Goal: Task Accomplishment & Management: Use online tool/utility

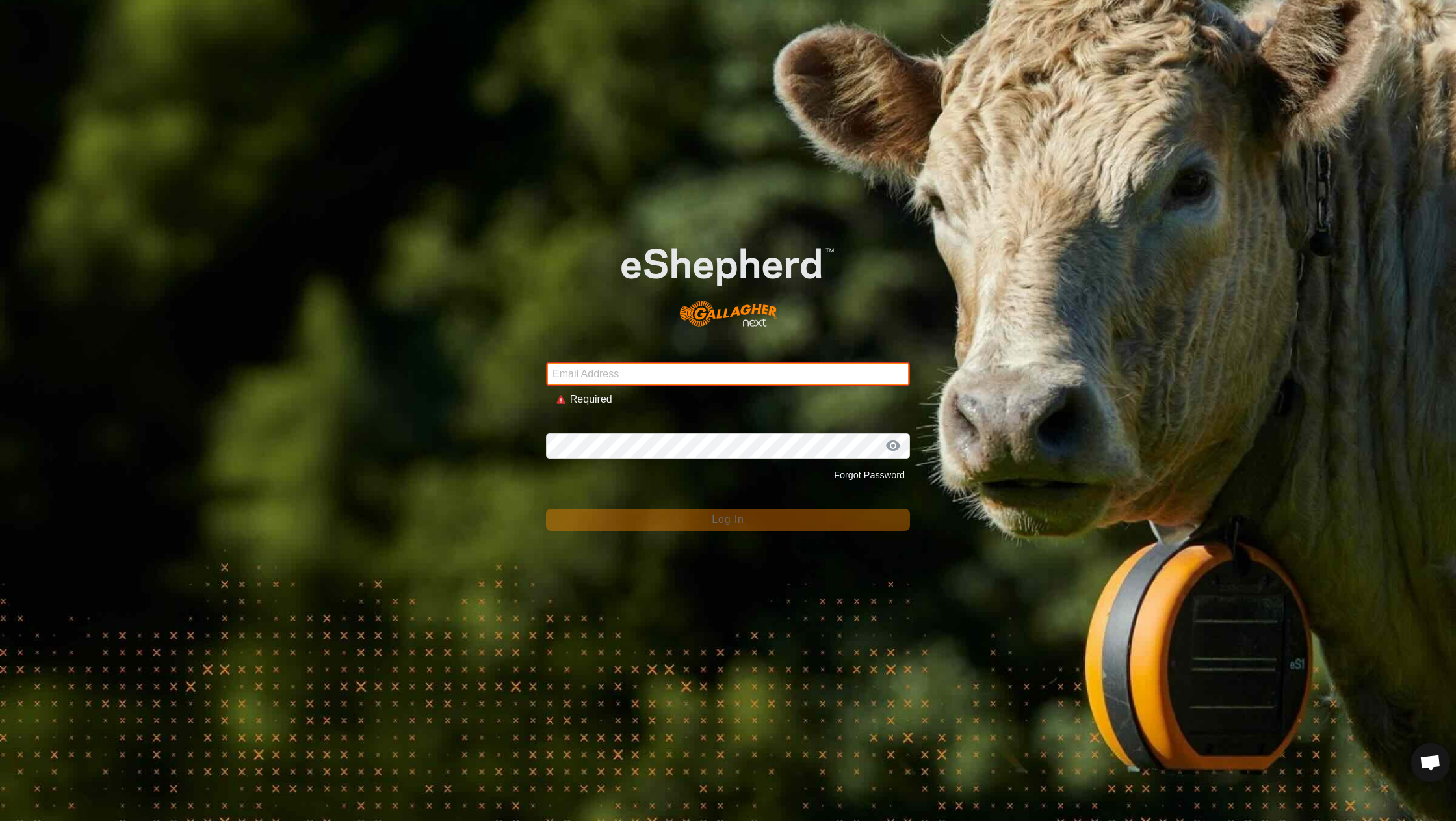
type input "[EMAIL_ADDRESS][DOMAIN_NAME]"
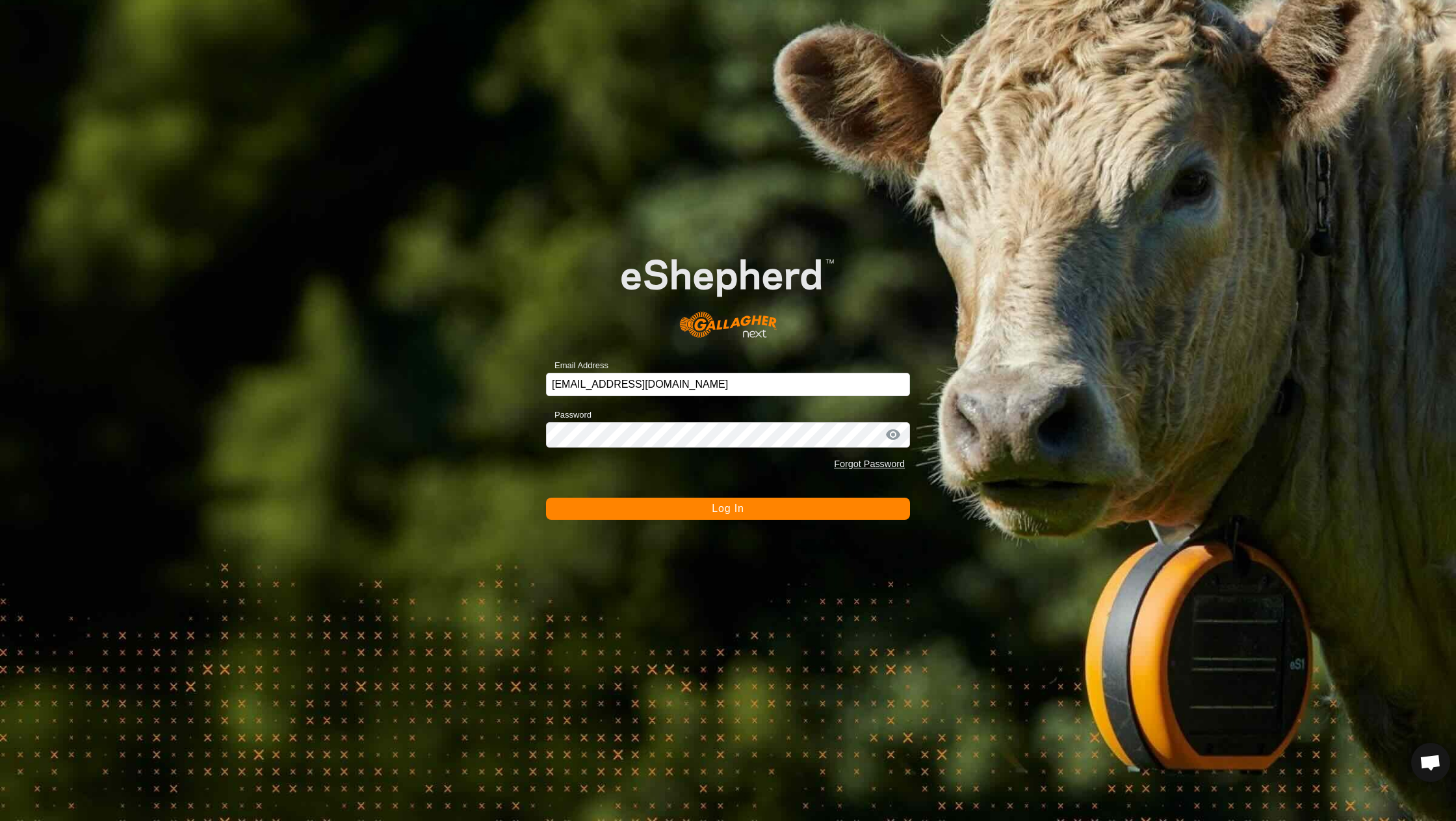
click at [657, 508] on button "Log In" at bounding box center [728, 508] width 364 height 22
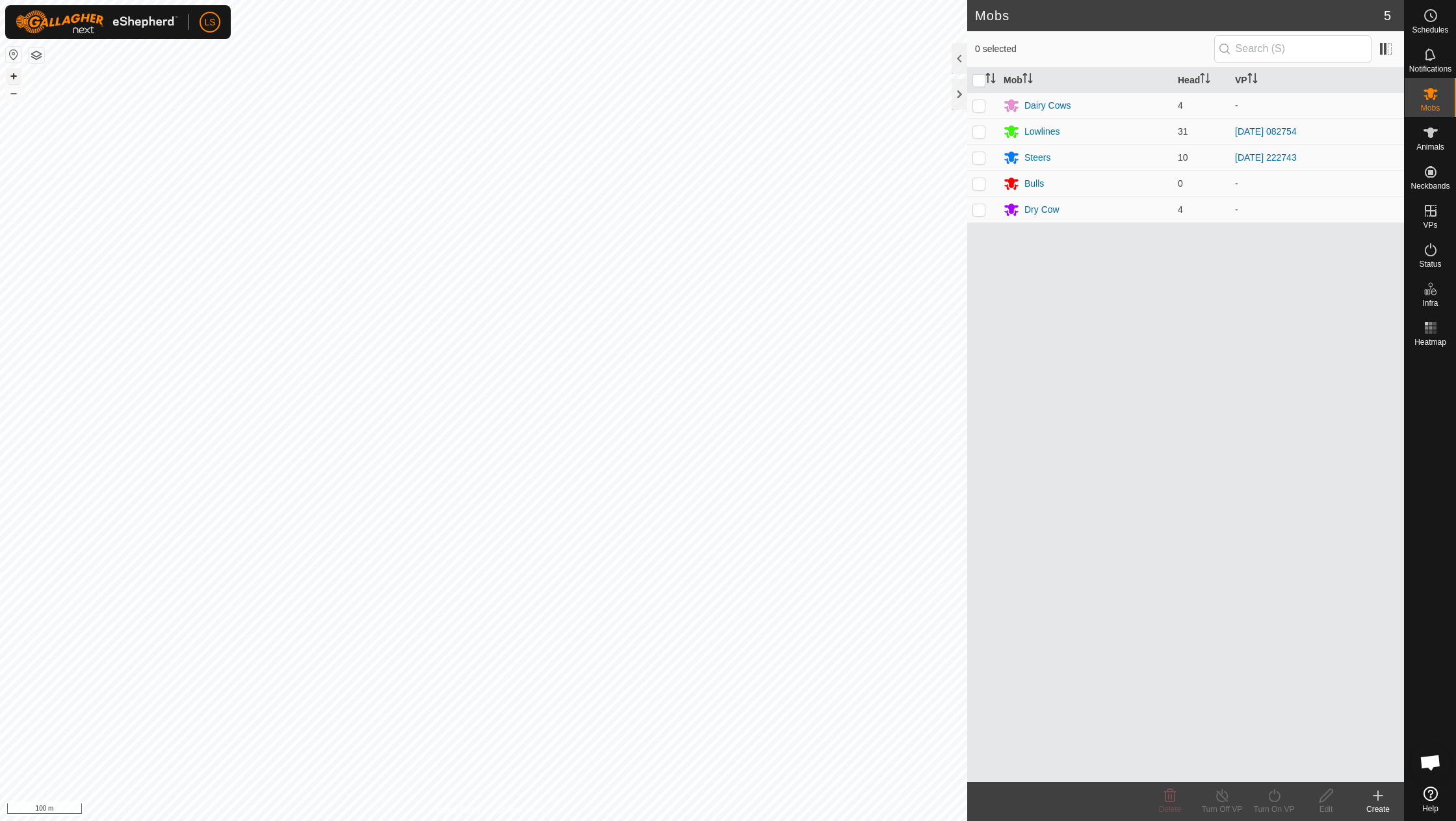
click at [14, 73] on button "+" at bounding box center [14, 76] width 16 height 16
click at [1429, 211] on icon at bounding box center [1431, 211] width 12 height 12
click at [1321, 212] on link "In Rotation" at bounding box center [1349, 210] width 111 height 26
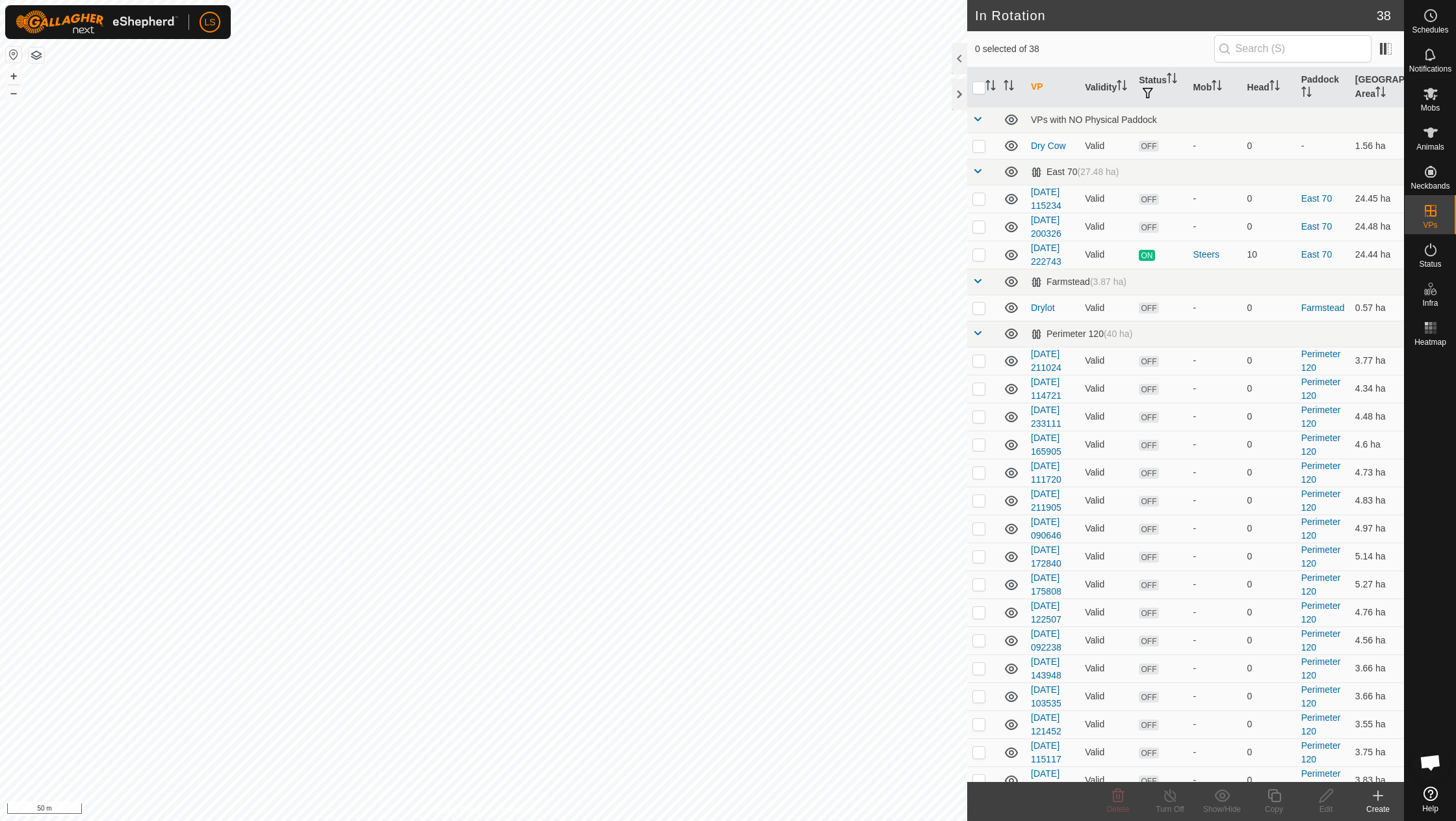
click at [1379, 799] on icon at bounding box center [1378, 795] width 16 height 16
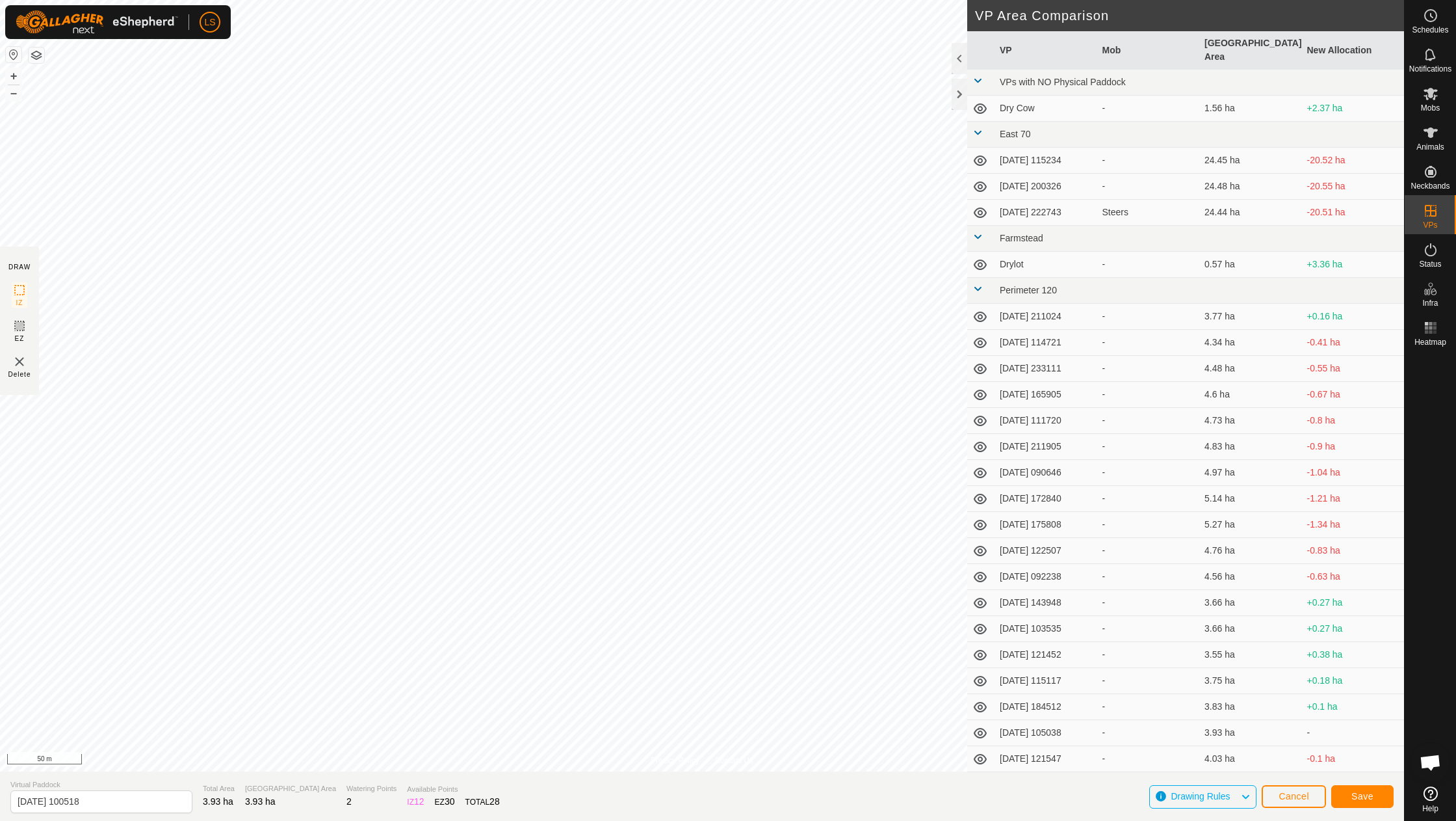
click at [1381, 800] on button "Save" at bounding box center [1362, 796] width 62 height 23
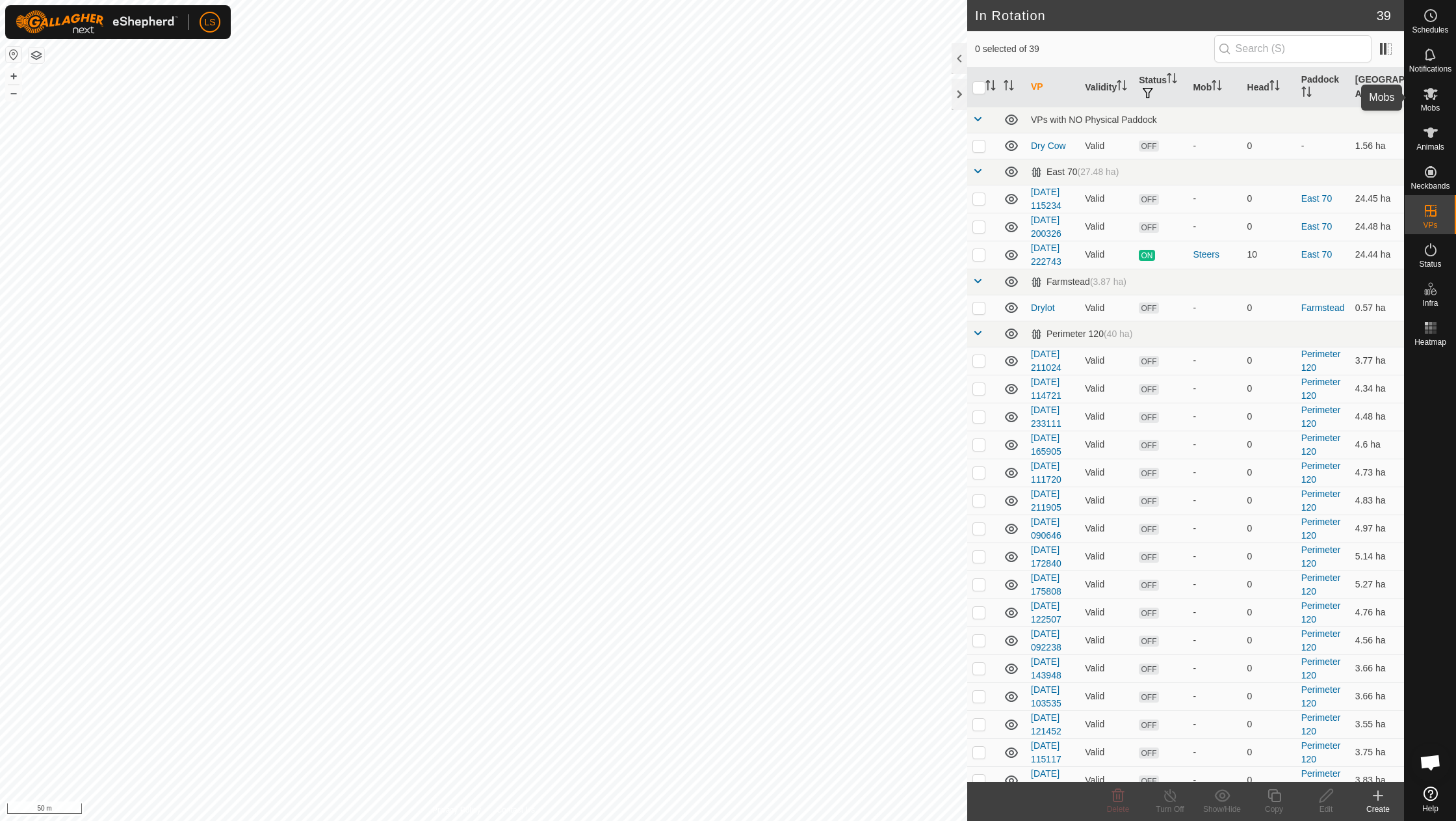
click at [1434, 96] on icon at bounding box center [1430, 94] width 14 height 12
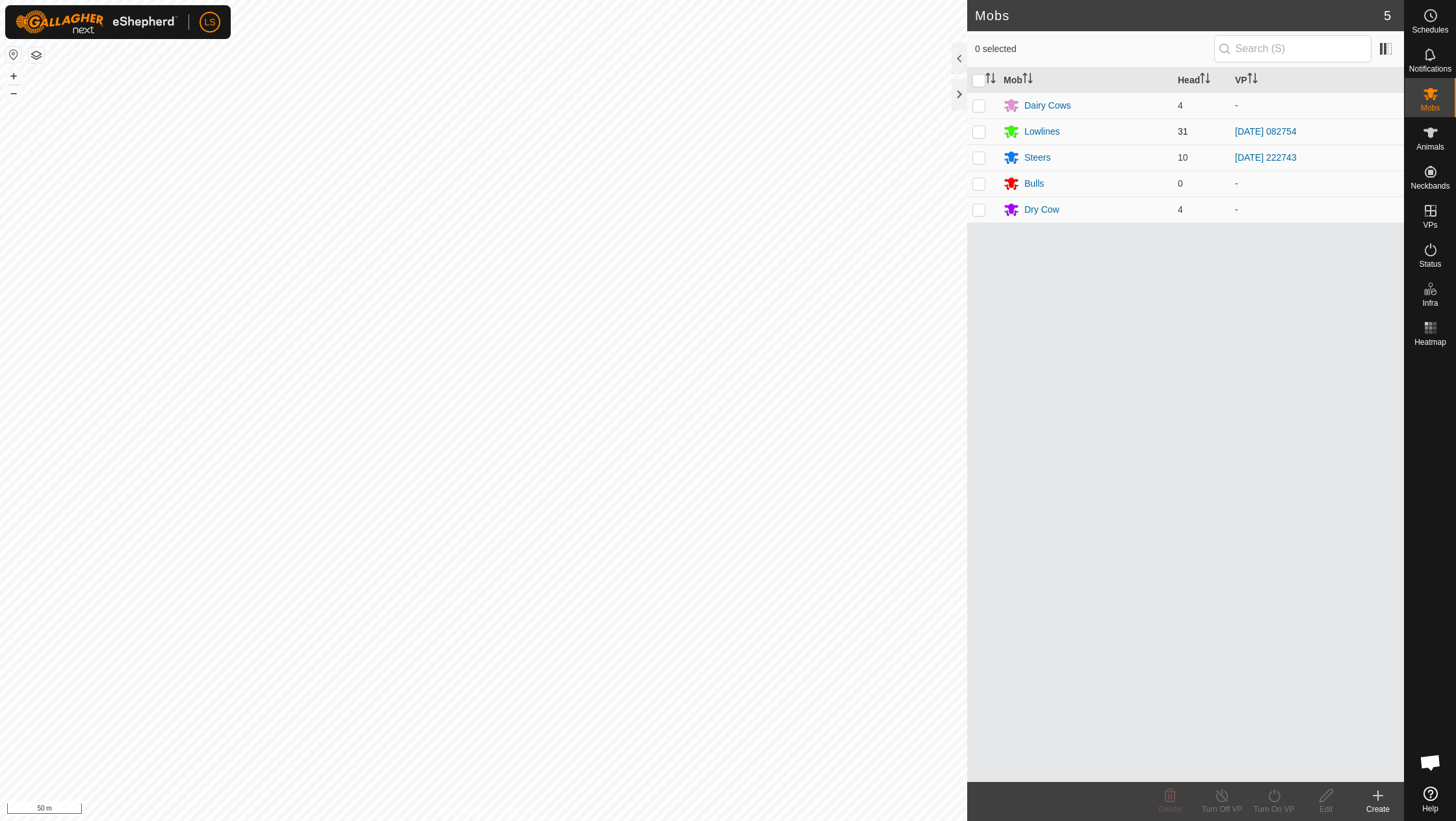
click at [976, 131] on p-checkbox at bounding box center [979, 132] width 13 height 11
checkbox input "true"
click at [1267, 796] on icon at bounding box center [1275, 795] width 17 height 16
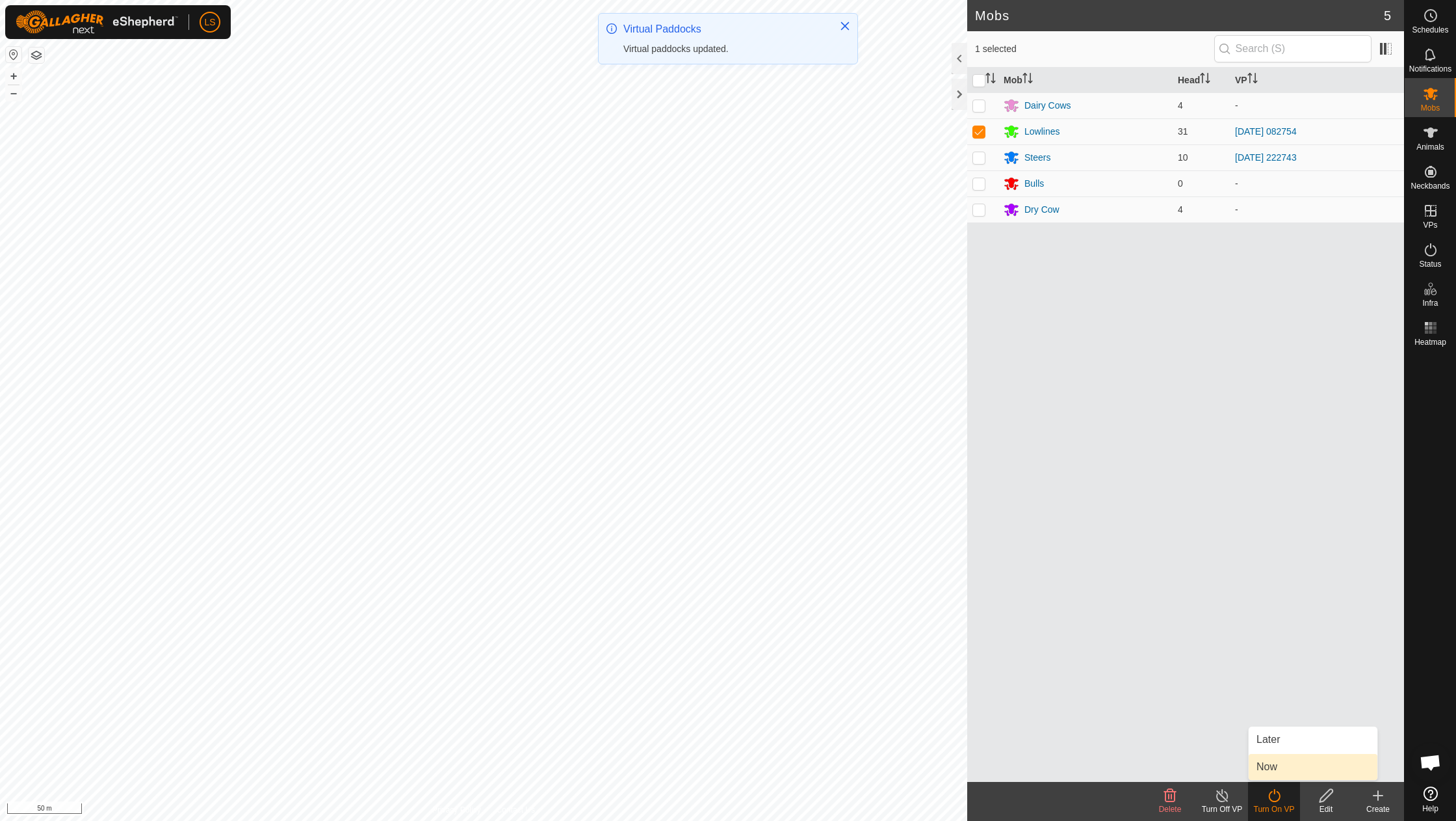
click at [1282, 770] on link "Now" at bounding box center [1313, 766] width 129 height 26
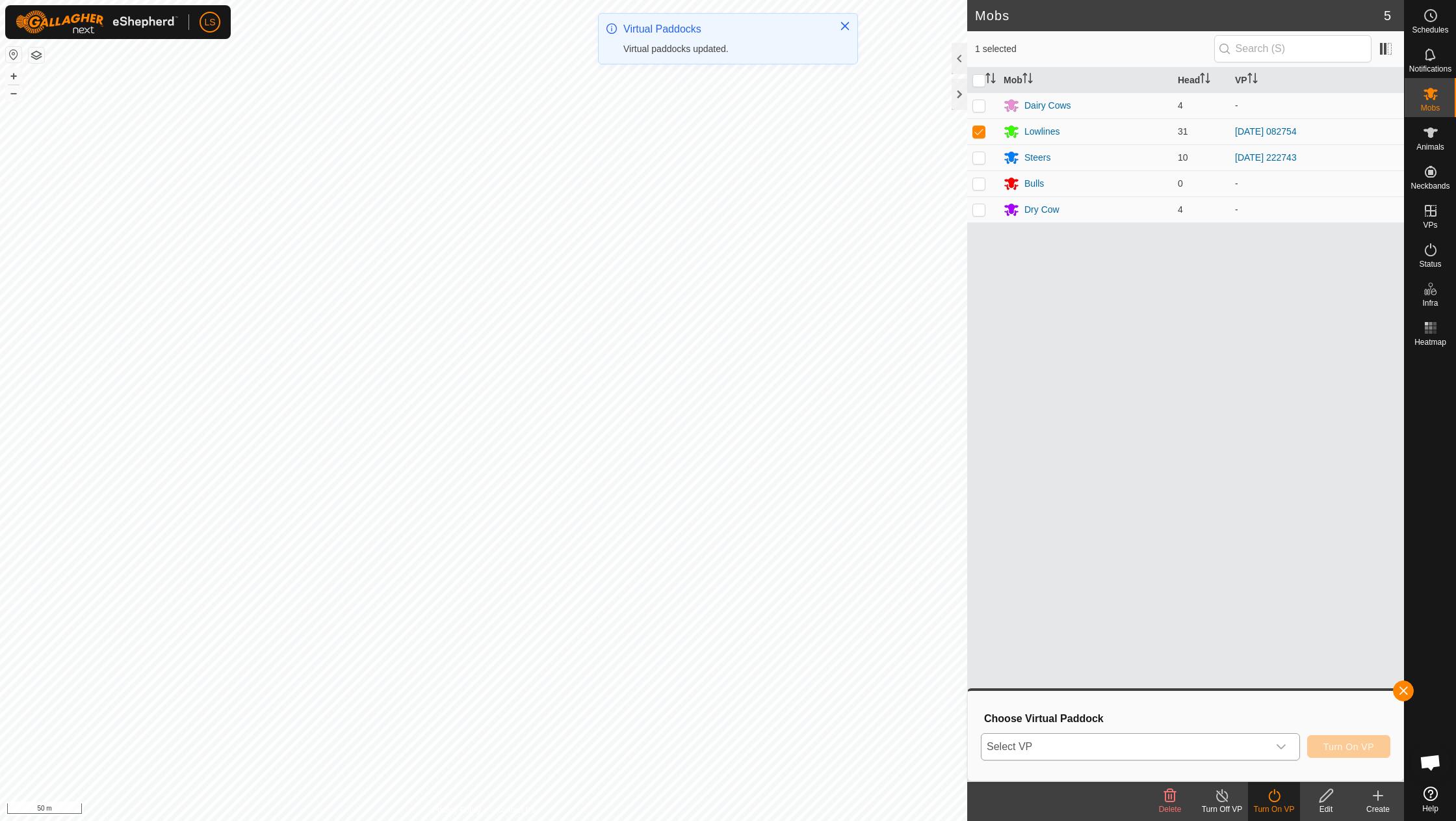
click at [1288, 739] on div "dropdown trigger" at bounding box center [1282, 747] width 26 height 26
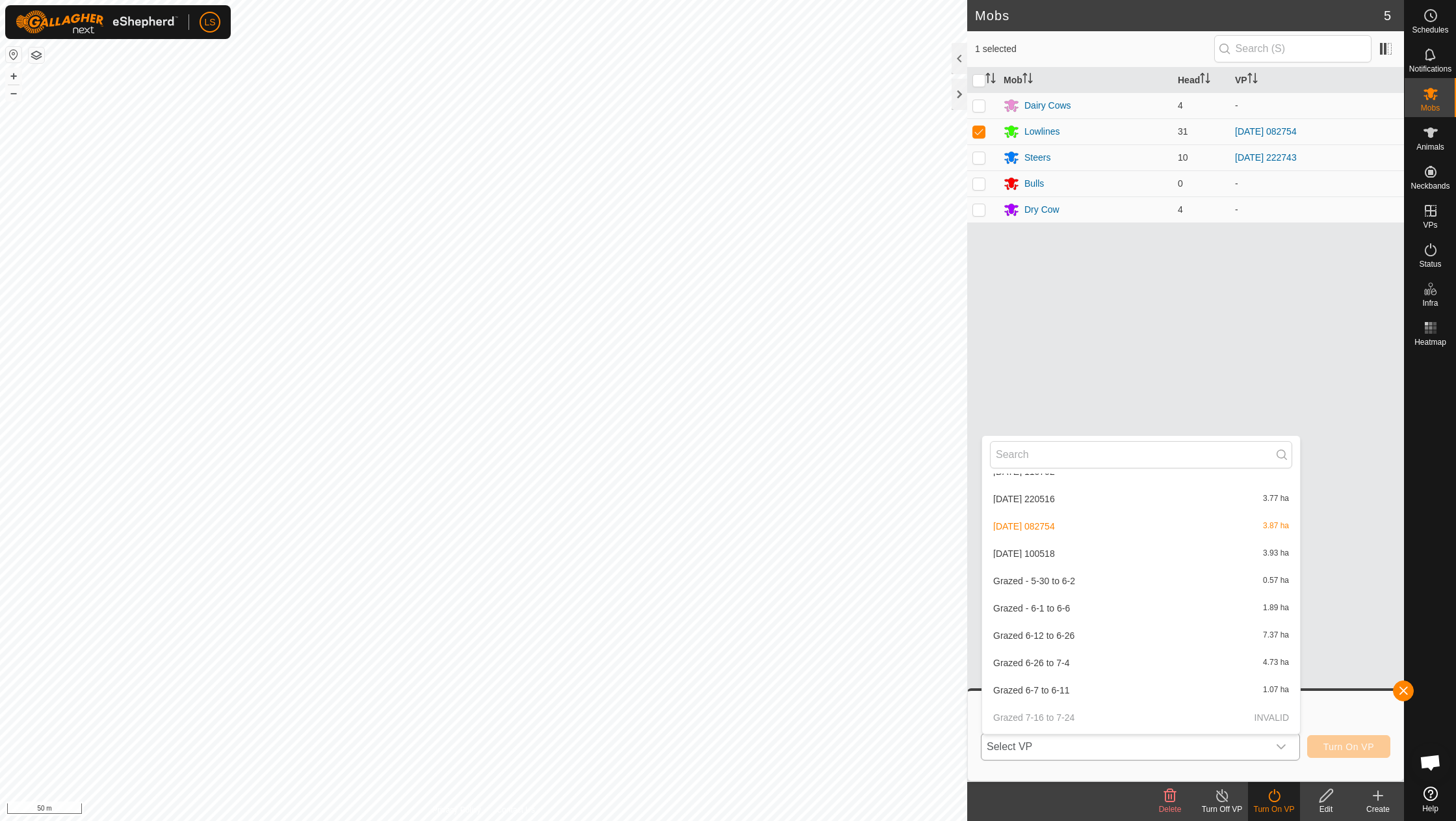
scroll to position [762, 0]
click at [1053, 542] on li "[DATE] 100518 3.93 ha" at bounding box center [1141, 554] width 318 height 26
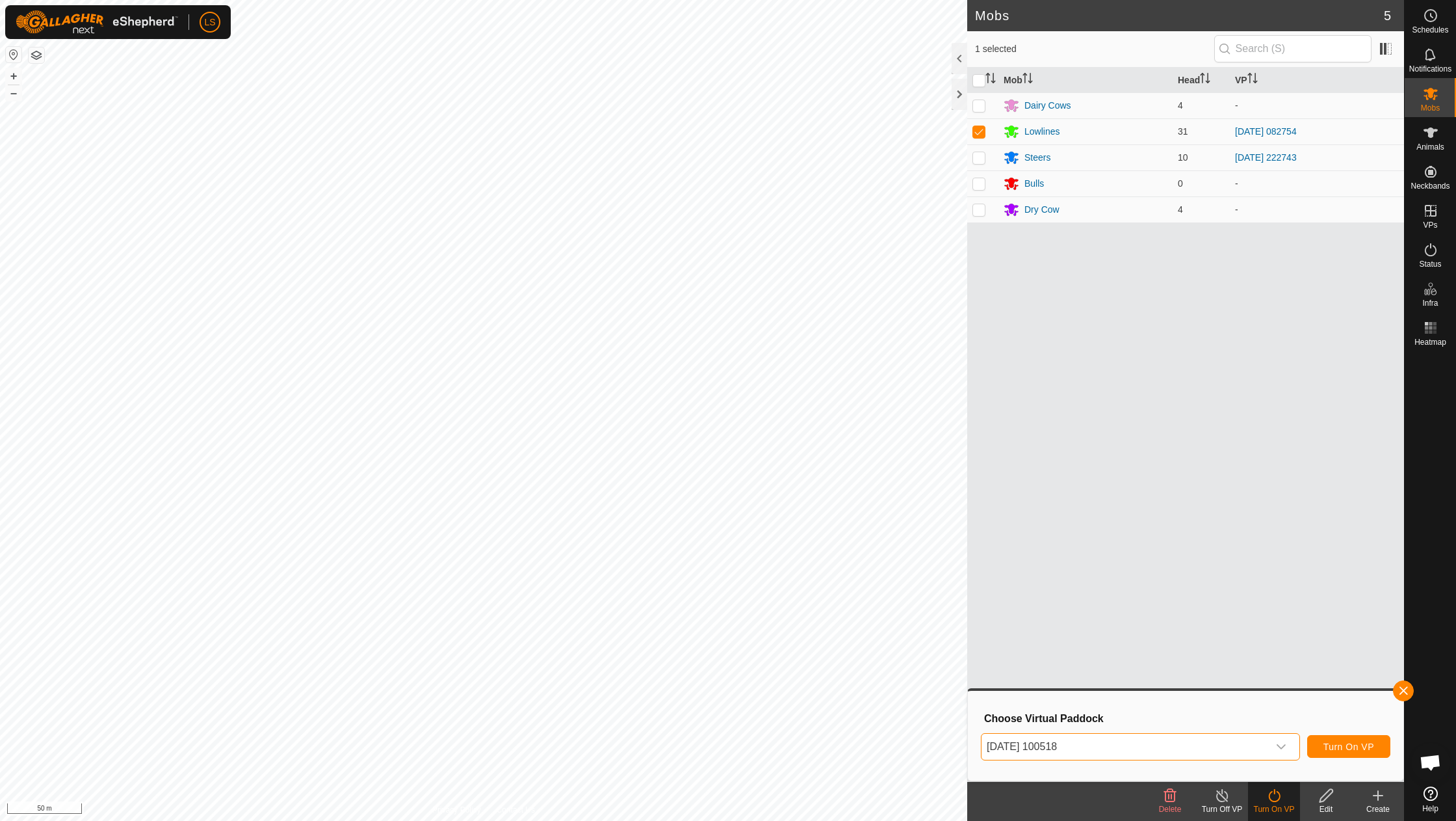
click at [1338, 742] on span "Turn On VP" at bounding box center [1349, 747] width 50 height 11
